Goal: Transaction & Acquisition: Purchase product/service

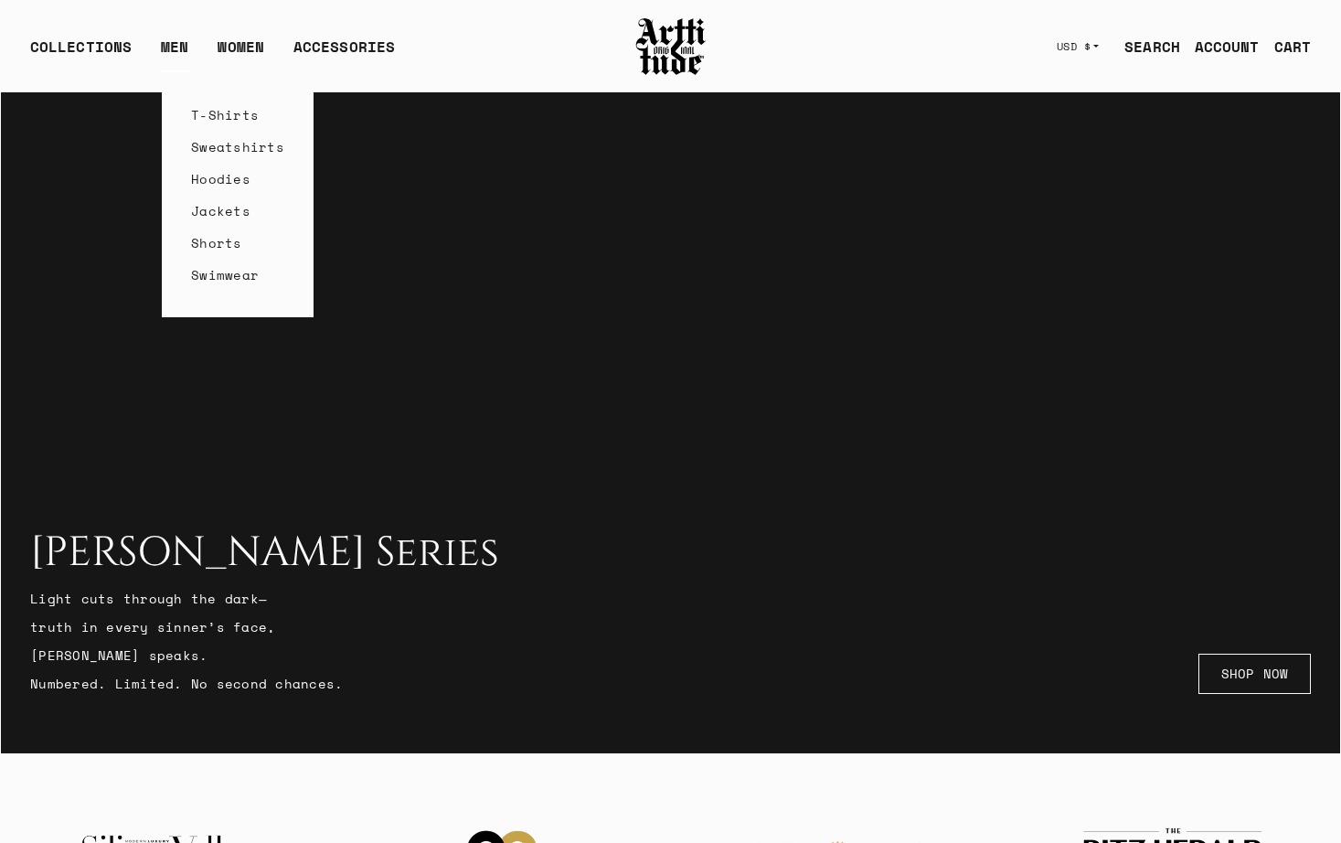
click at [217, 110] on link "T-Shirts" at bounding box center [237, 115] width 93 height 32
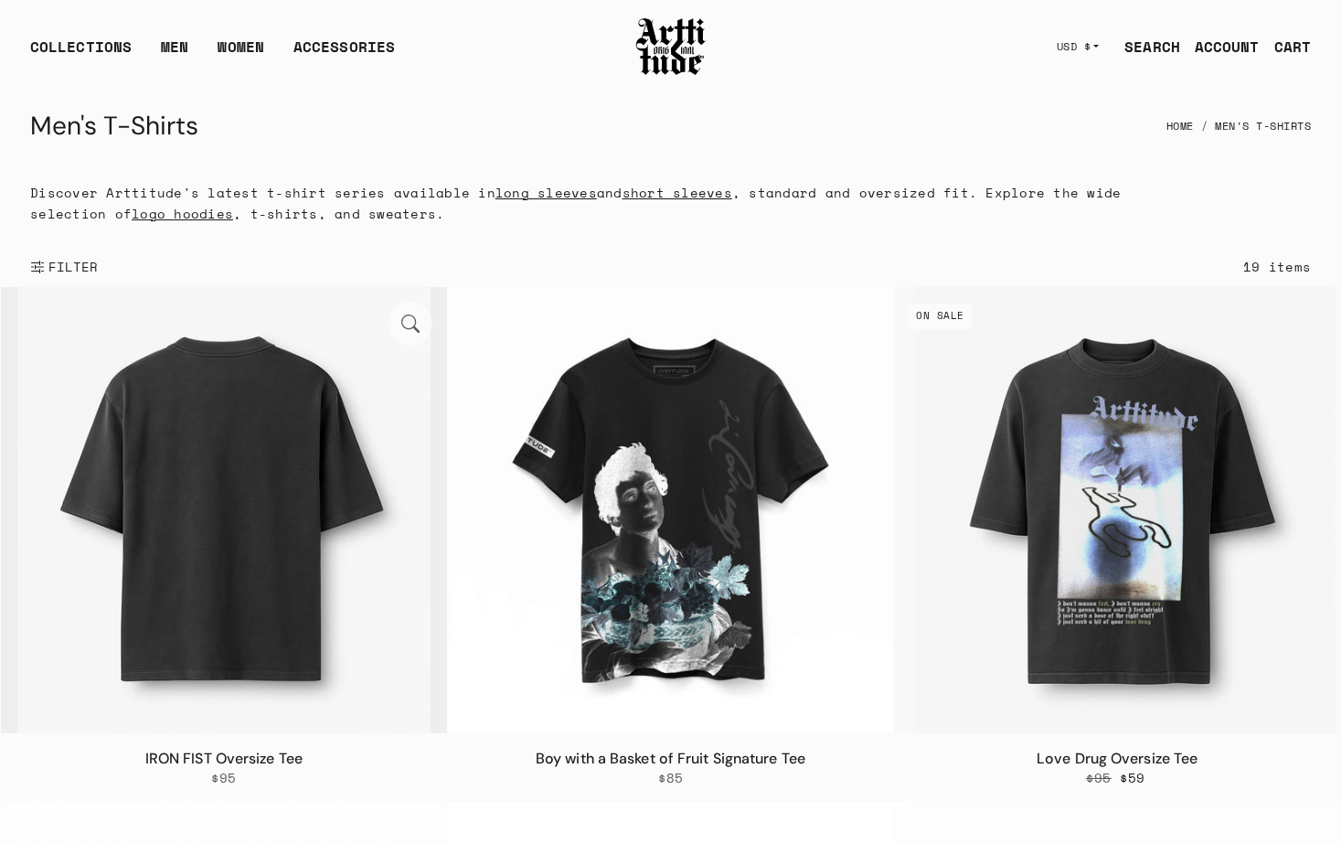
click at [192, 452] on img at bounding box center [224, 510] width 446 height 446
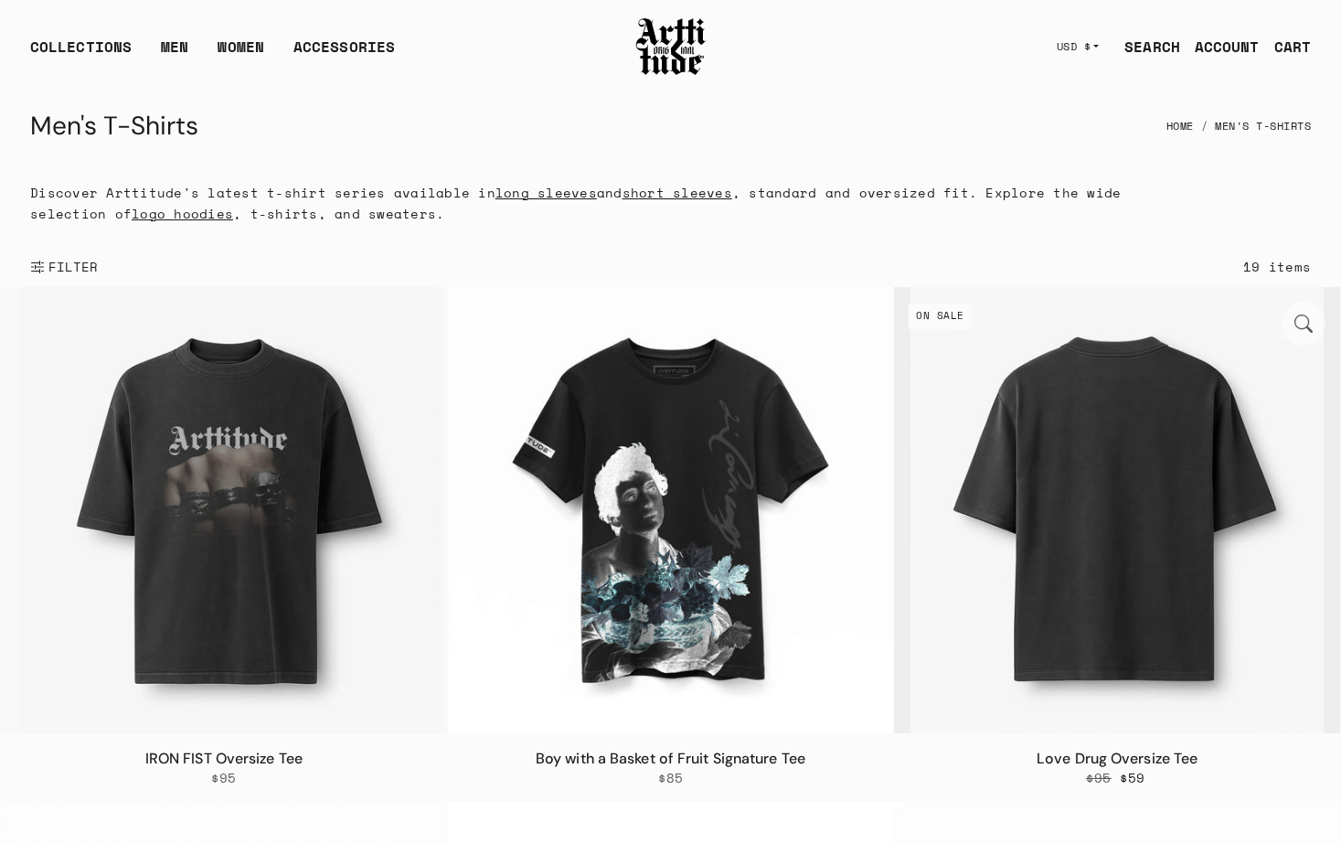
click at [1068, 523] on img at bounding box center [1117, 510] width 446 height 446
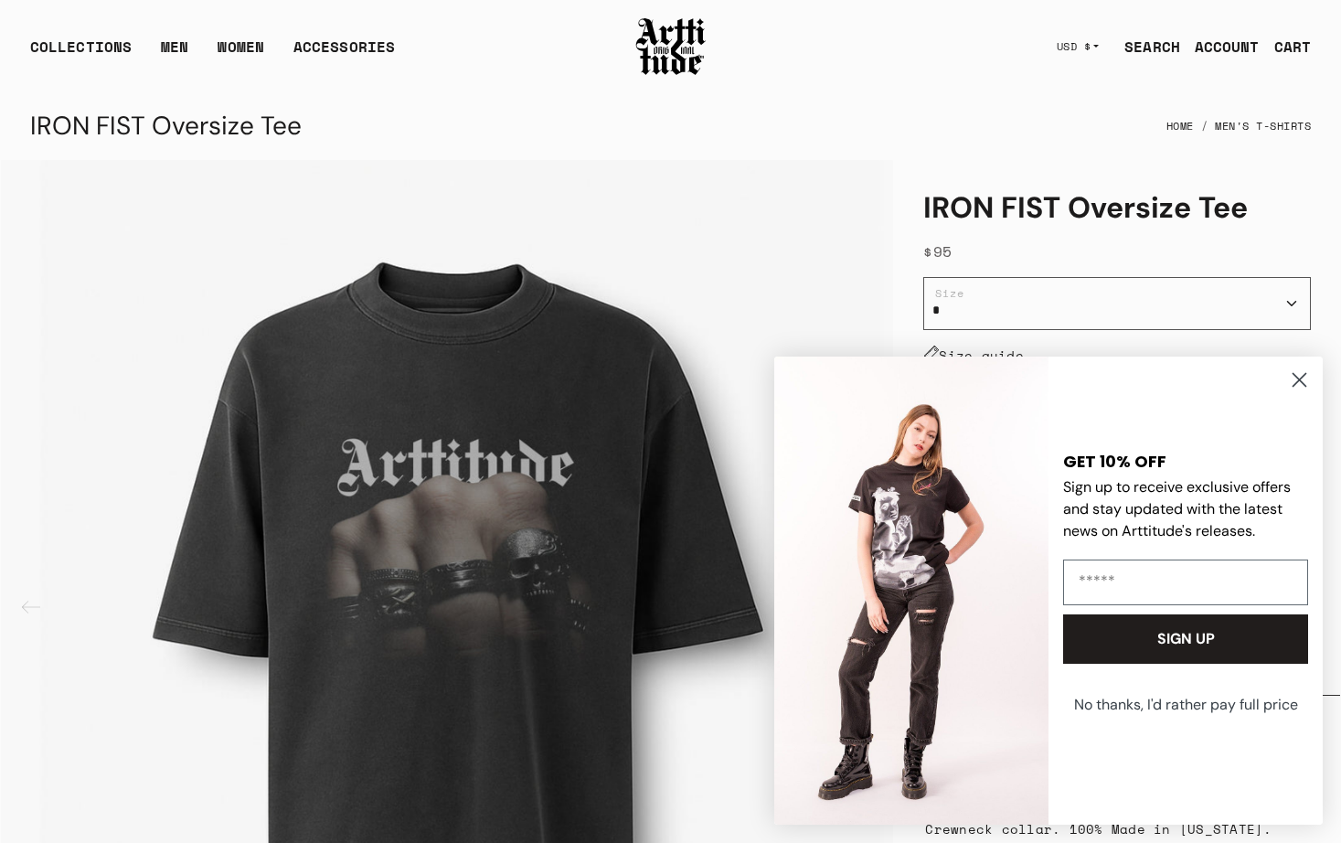
click at [1296, 379] on circle "Close dialog" at bounding box center [1300, 380] width 30 height 30
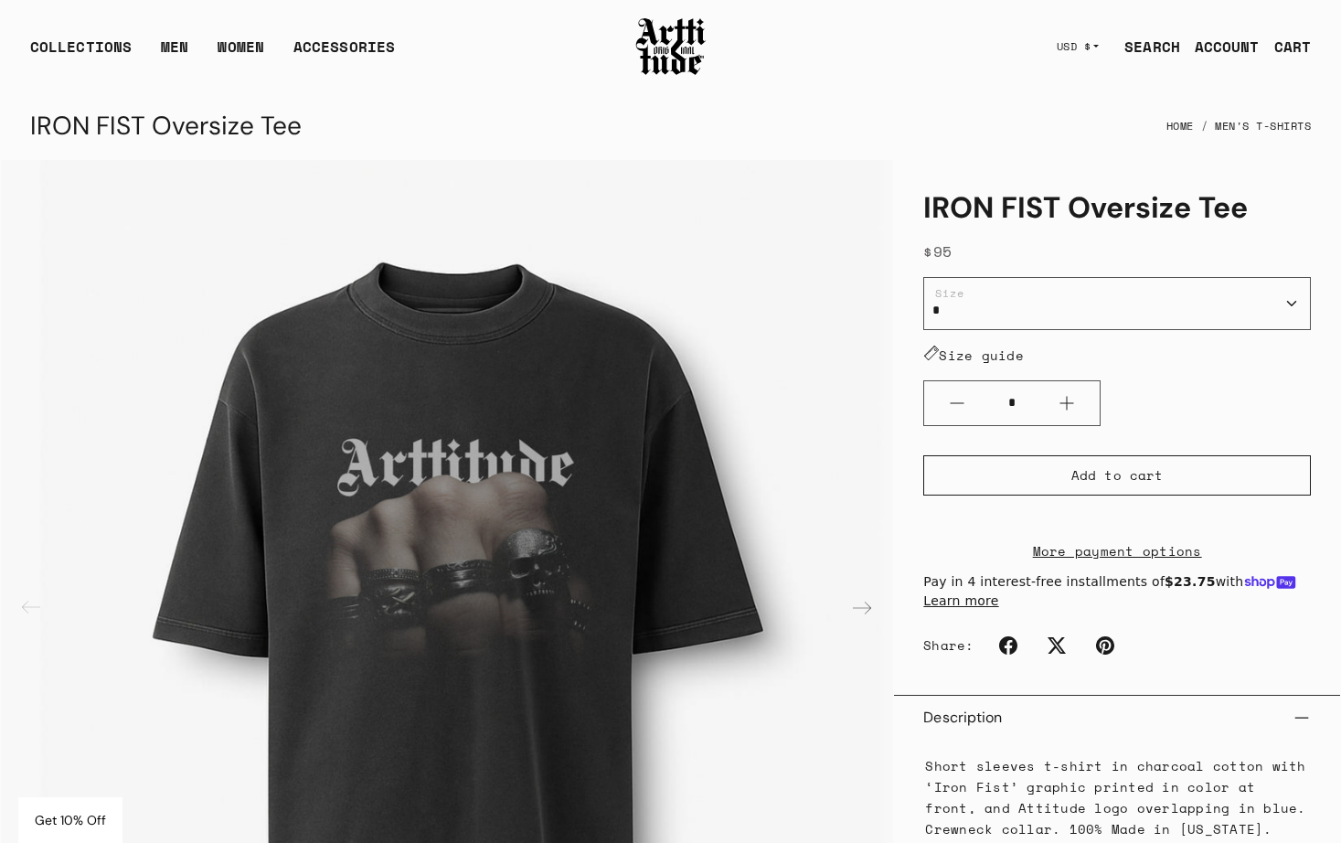
click at [1073, 401] on button "Plus" at bounding box center [1067, 403] width 66 height 44
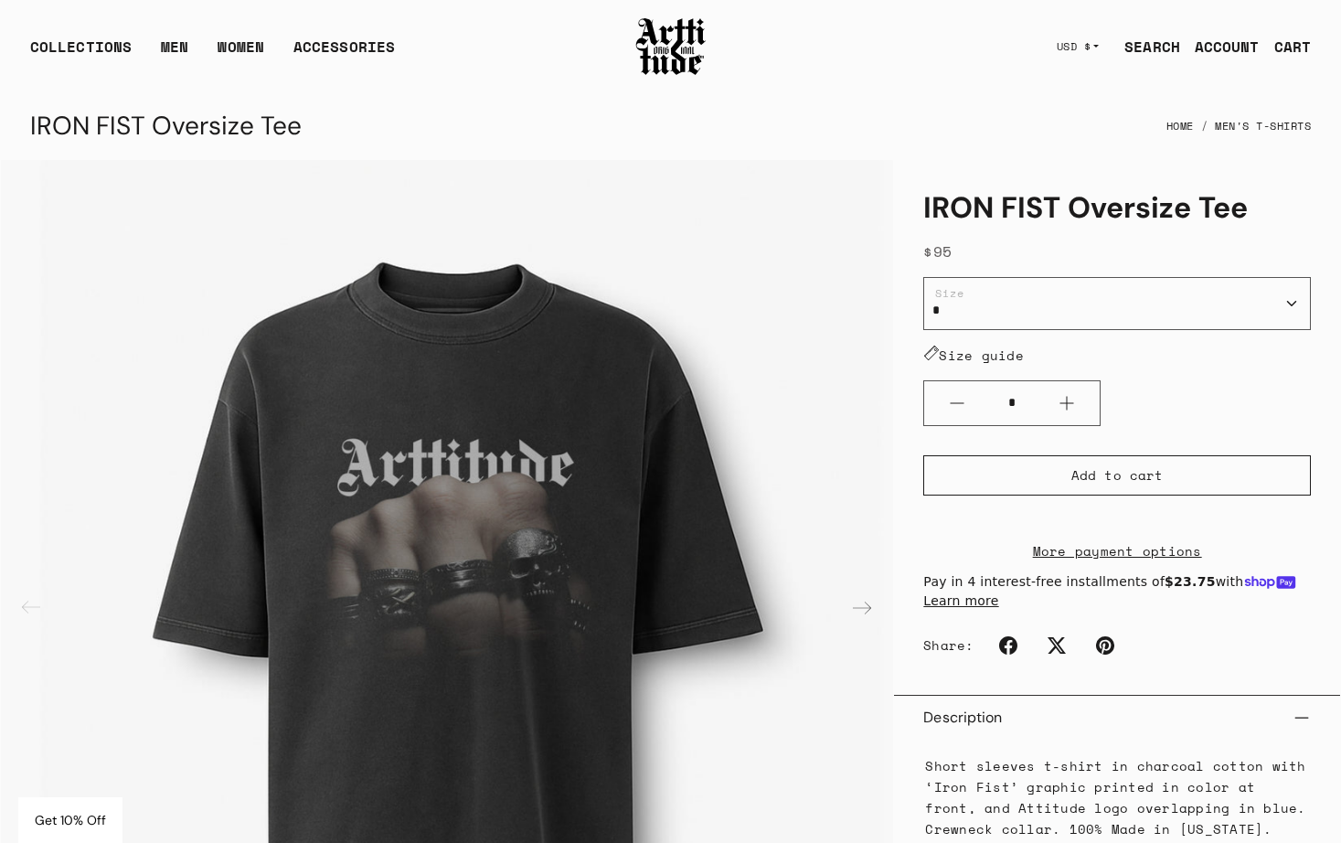
type input "*"
drag, startPoint x: 1250, startPoint y: 208, endPoint x: 1072, endPoint y: 208, distance: 178.3
click at [1072, 208] on h1 "IRON FIST Oversize Tee" at bounding box center [1118, 207] width 388 height 37
